Goal: Task Accomplishment & Management: Use online tool/utility

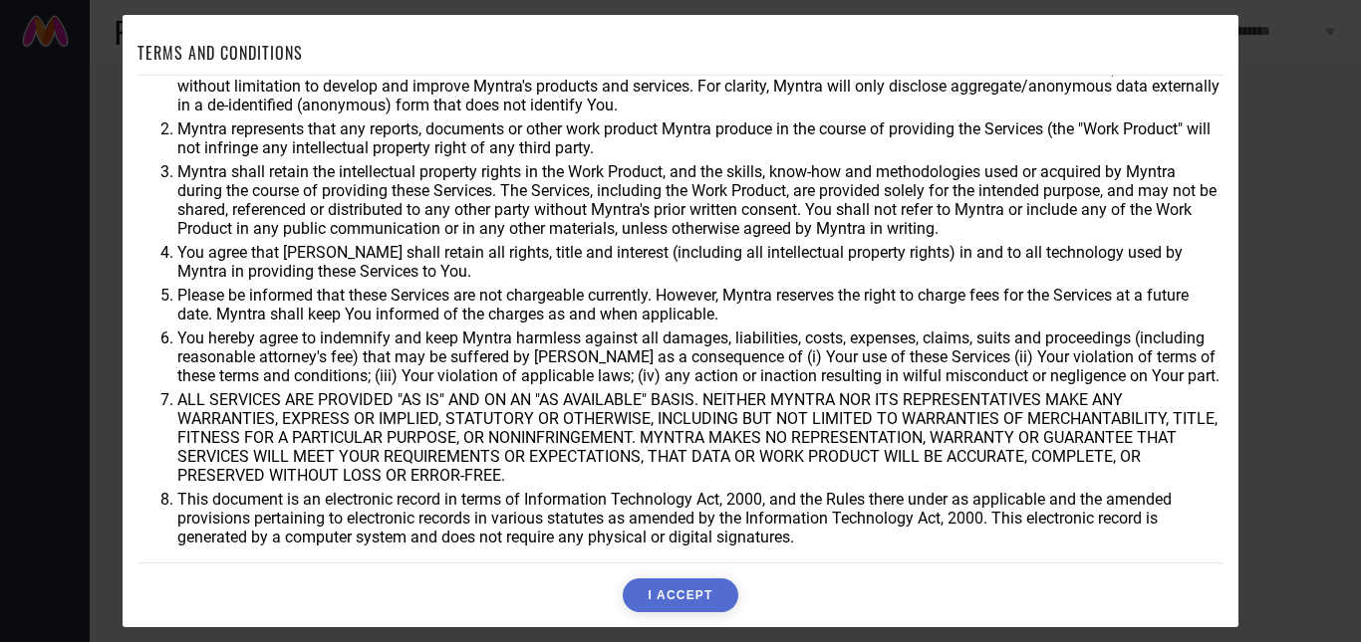
scroll to position [53, 0]
click at [689, 598] on button "I ACCEPT" at bounding box center [680, 596] width 115 height 34
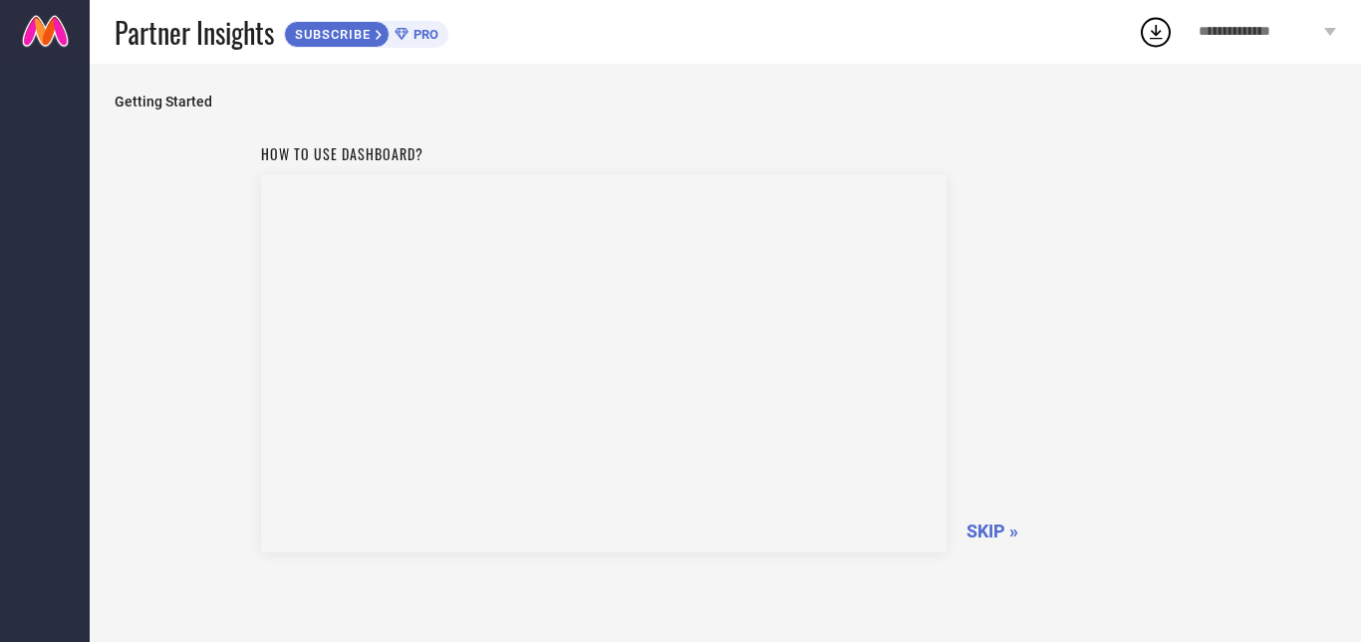
click at [990, 530] on span "SKIP »" at bounding box center [992, 531] width 52 height 21
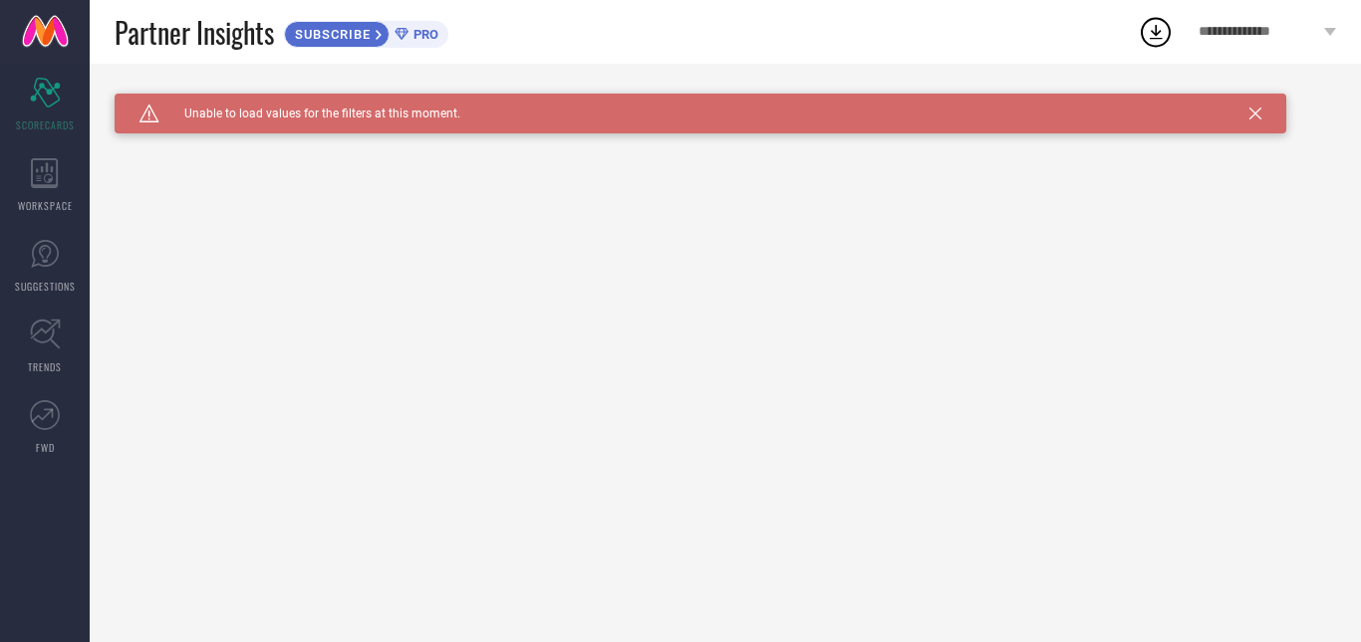
click at [376, 31] on span "SUBSCRIBE" at bounding box center [330, 34] width 91 height 15
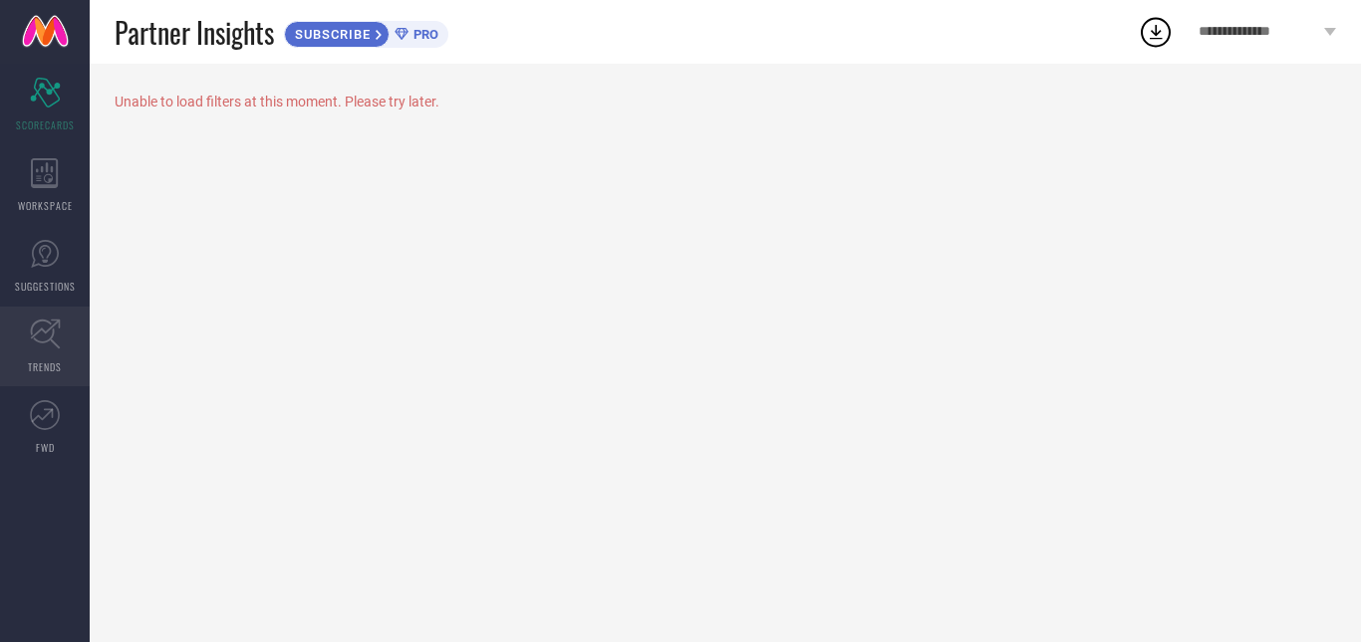
click at [51, 338] on icon at bounding box center [45, 335] width 30 height 30
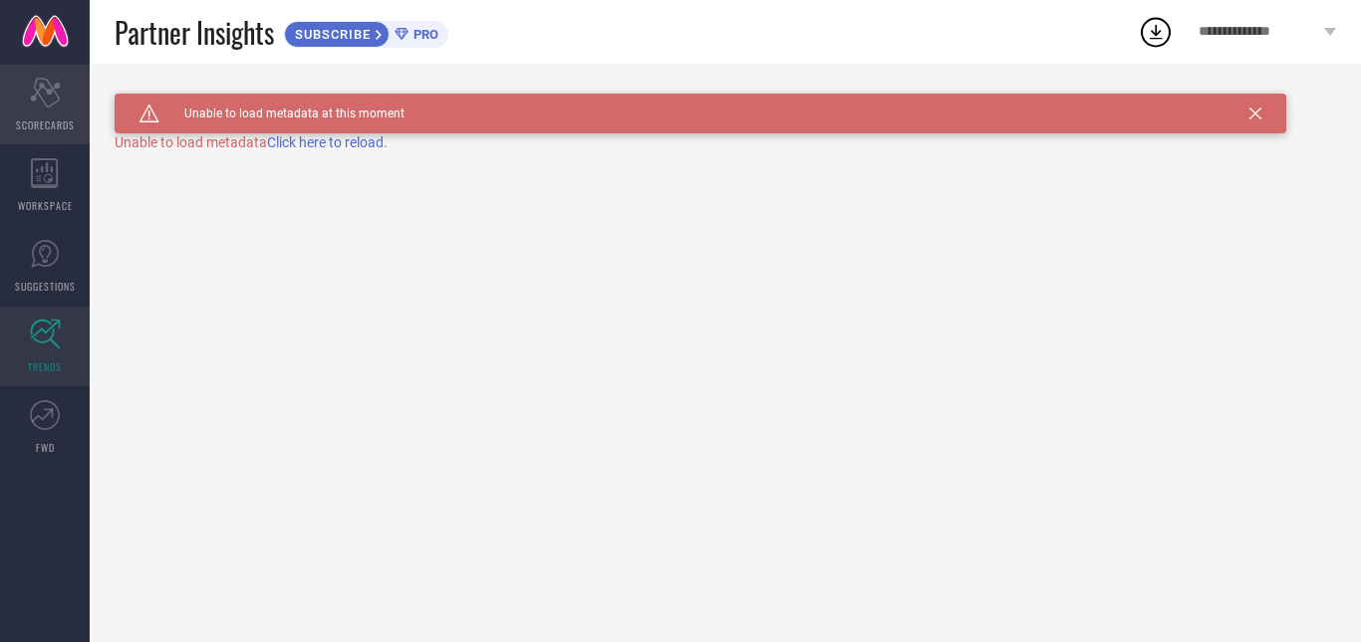
click at [51, 106] on icon at bounding box center [45, 93] width 30 height 30
